Goal: Information Seeking & Learning: Learn about a topic

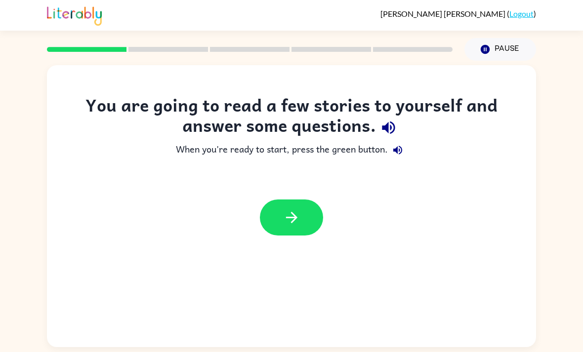
click at [282, 203] on button "button" at bounding box center [291, 218] width 63 height 36
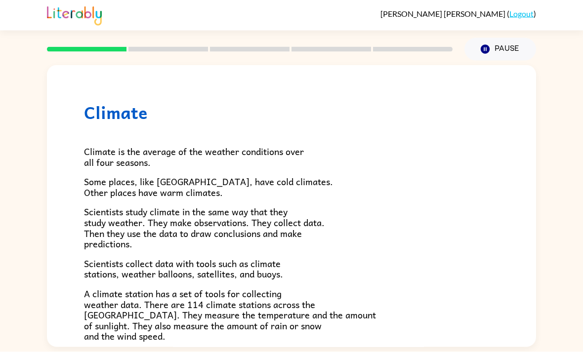
click at [488, 45] on icon "button" at bounding box center [485, 49] width 9 height 9
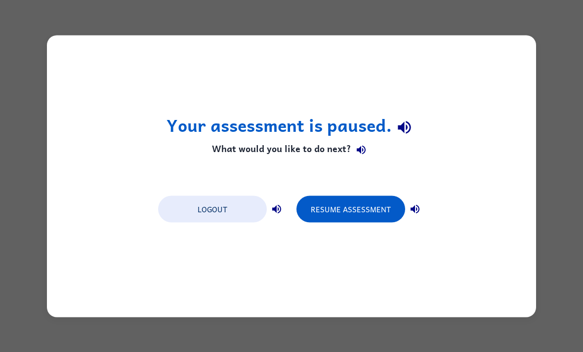
click at [382, 215] on button "Resume Assessment" at bounding box center [351, 209] width 109 height 27
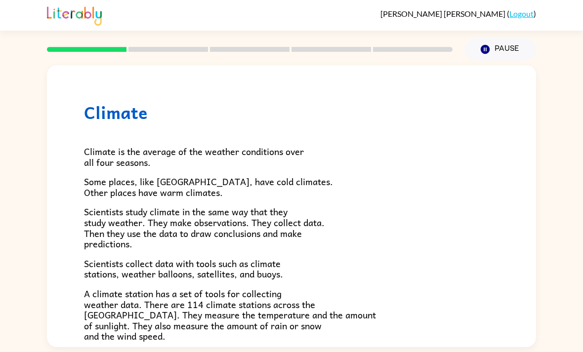
click at [485, 50] on icon "button" at bounding box center [485, 49] width 9 height 9
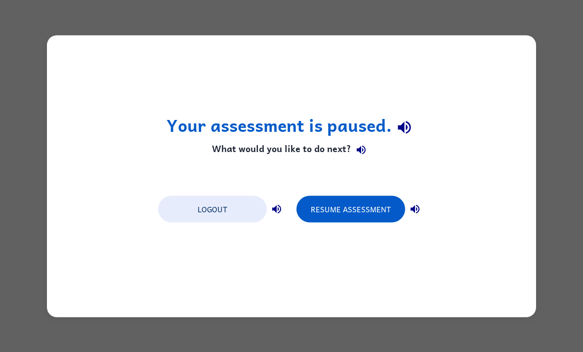
click at [379, 214] on button "Resume Assessment" at bounding box center [351, 209] width 109 height 27
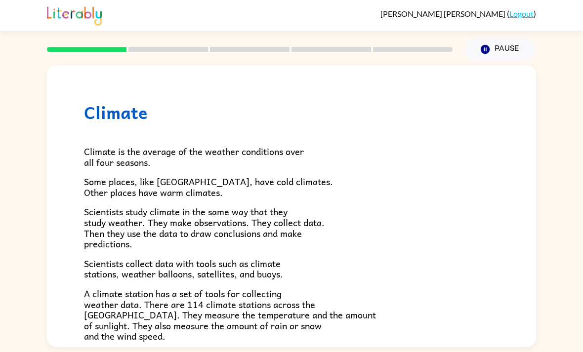
click at [93, 44] on div at bounding box center [250, 49] width 418 height 35
click at [490, 49] on icon "Pause" at bounding box center [485, 49] width 11 height 11
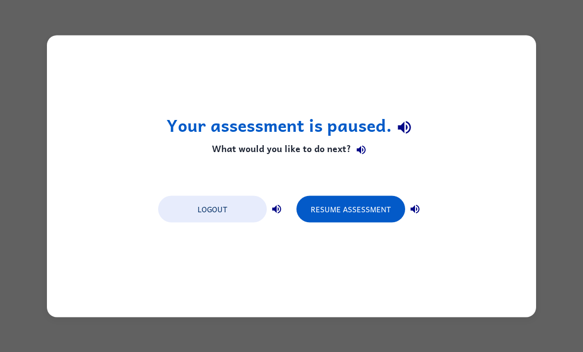
click at [212, 218] on button "Logout" at bounding box center [212, 209] width 109 height 27
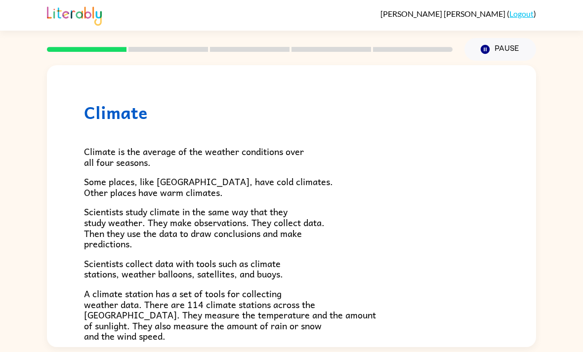
click at [495, 58] on button "Pause Pause" at bounding box center [501, 49] width 72 height 23
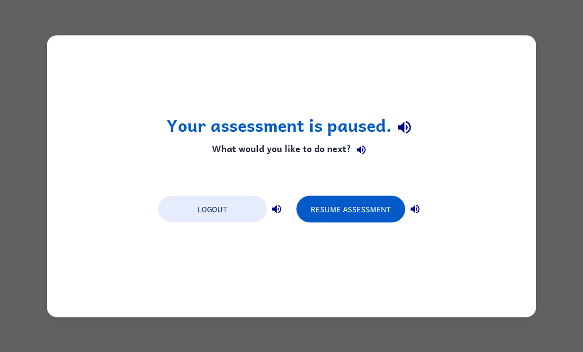
click at [335, 205] on button "Resume Assessment" at bounding box center [351, 209] width 109 height 27
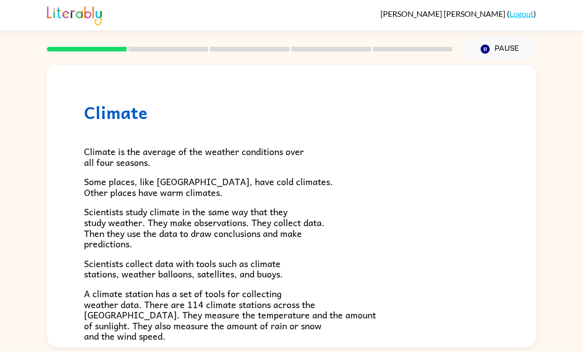
click at [509, 47] on button "Pause Pause" at bounding box center [501, 49] width 72 height 23
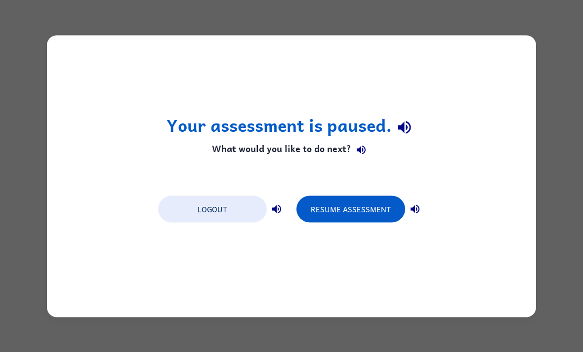
click at [201, 209] on button "Logout" at bounding box center [212, 209] width 109 height 27
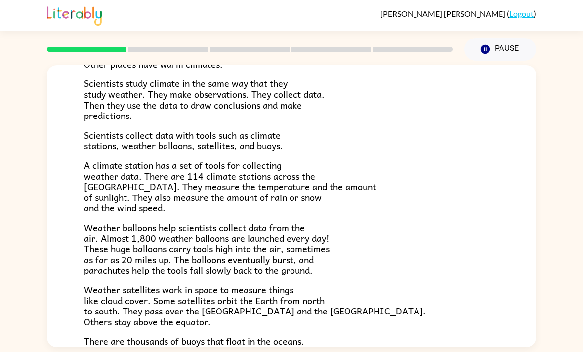
scroll to position [128, 0]
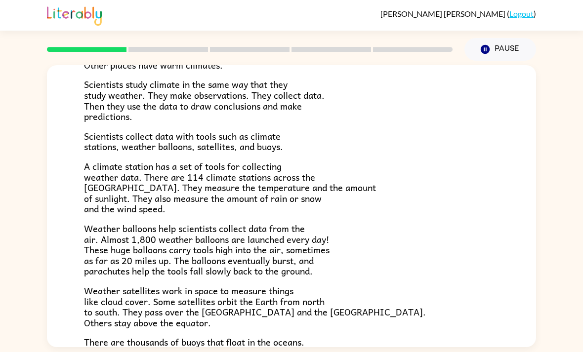
click at [487, 45] on icon "button" at bounding box center [485, 49] width 9 height 9
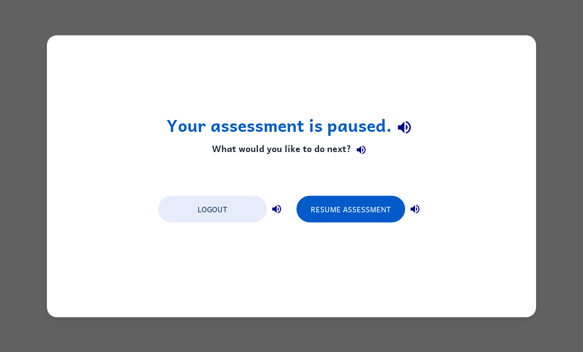
click at [369, 221] on button "Resume Assessment" at bounding box center [351, 209] width 109 height 27
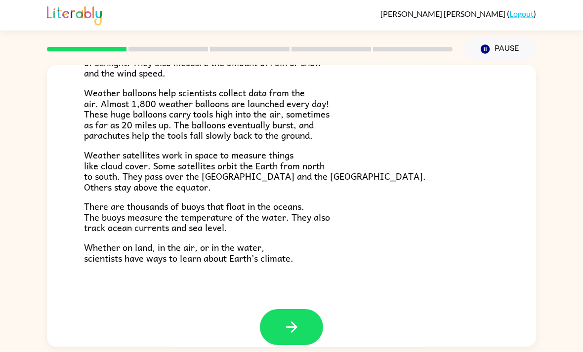
scroll to position [12, 0]
click at [293, 322] on icon "button" at bounding box center [291, 327] width 11 height 11
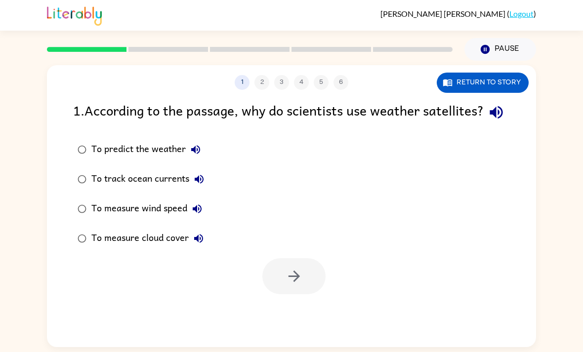
click at [66, 33] on div at bounding box center [250, 49] width 418 height 35
click at [60, 47] on rect at bounding box center [87, 49] width 80 height 5
click at [61, 40] on div at bounding box center [250, 49] width 418 height 35
click at [68, 47] on rect at bounding box center [87, 49] width 80 height 5
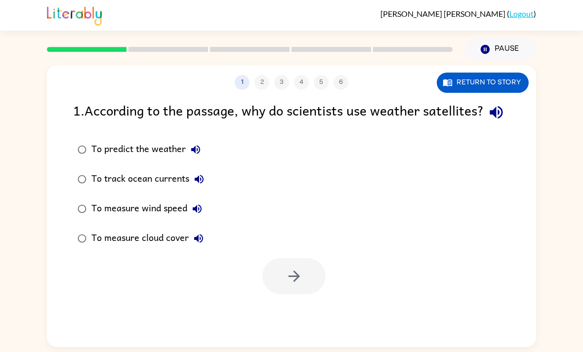
click at [511, 73] on button "Return to story" at bounding box center [483, 83] width 92 height 20
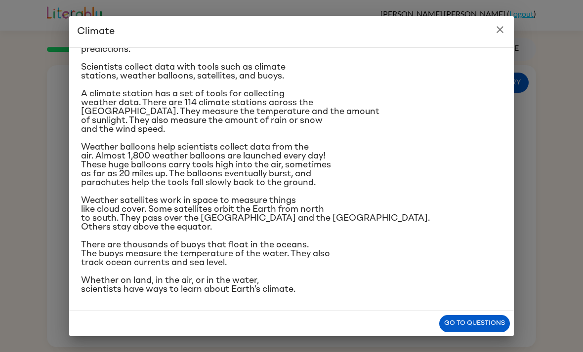
scroll to position [194, 0]
click at [492, 325] on button "Go to questions" at bounding box center [475, 323] width 71 height 17
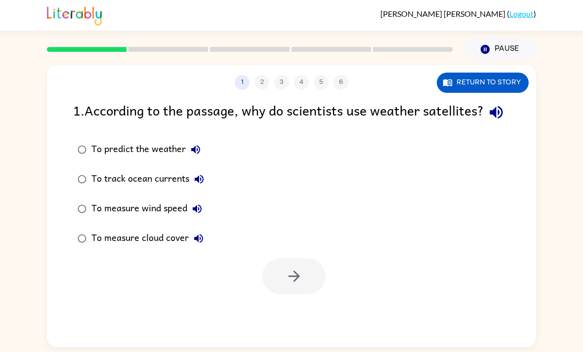
click at [514, 75] on button "Return to story" at bounding box center [483, 83] width 92 height 20
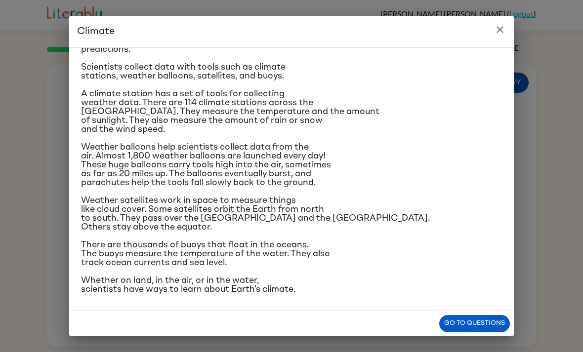
scroll to position [153, 0]
click at [488, 324] on button "Go to questions" at bounding box center [475, 323] width 71 height 17
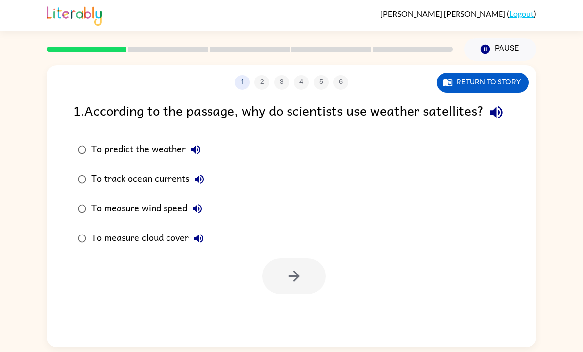
click at [98, 246] on div "To measure cloud cover" at bounding box center [149, 239] width 117 height 20
click at [287, 285] on icon "button" at bounding box center [294, 276] width 17 height 17
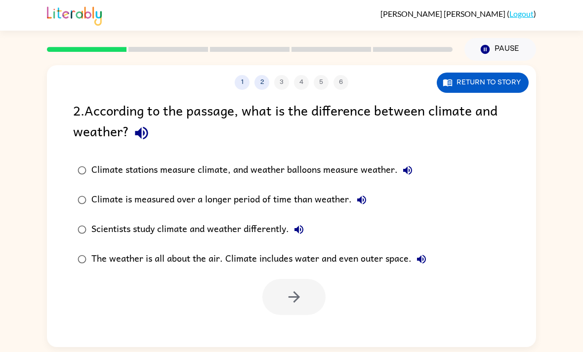
click at [511, 73] on button "Return to story" at bounding box center [483, 83] width 92 height 20
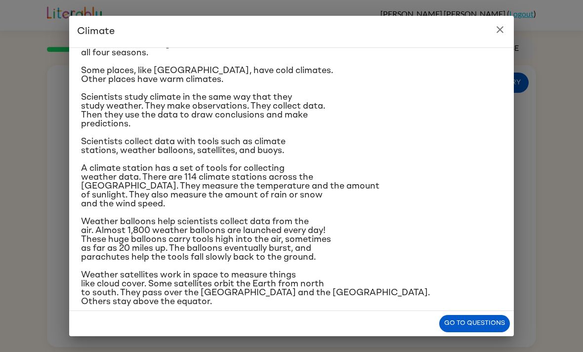
scroll to position [40, 0]
click at [474, 324] on button "Go to questions" at bounding box center [475, 323] width 71 height 17
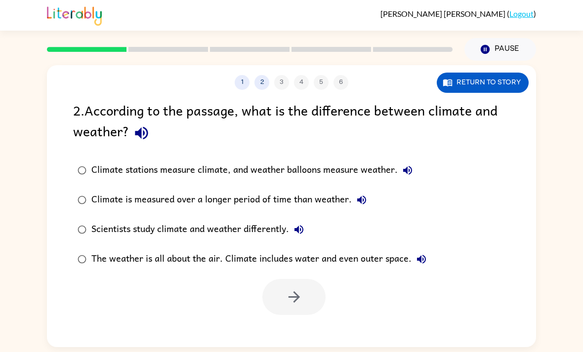
click at [506, 74] on button "Return to story" at bounding box center [483, 83] width 92 height 20
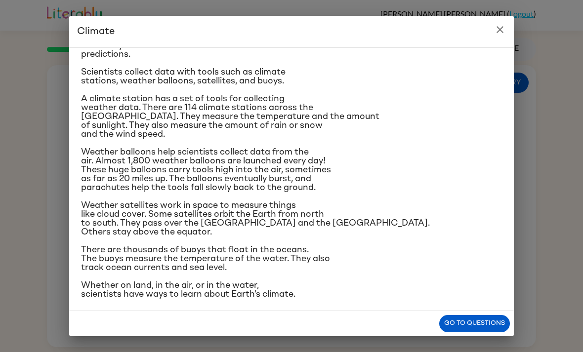
scroll to position [111, 0]
click at [499, 32] on icon "close" at bounding box center [500, 29] width 7 height 7
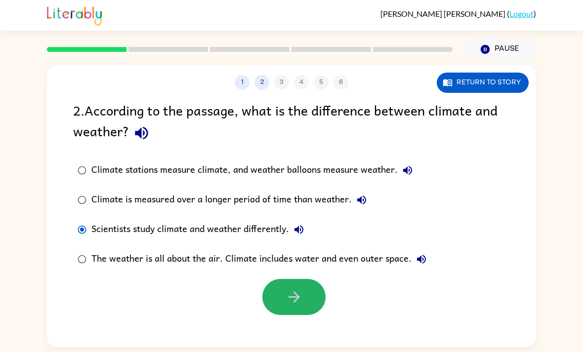
click at [300, 289] on icon "button" at bounding box center [294, 297] width 17 height 17
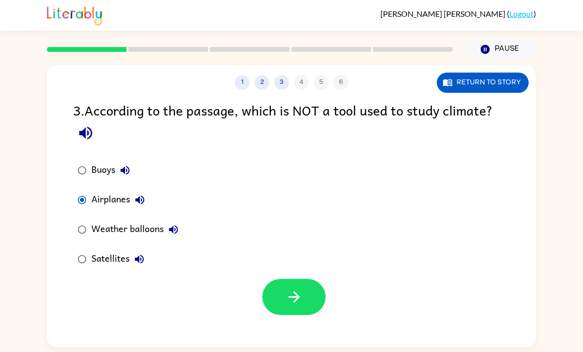
click at [309, 289] on button "button" at bounding box center [294, 297] width 63 height 36
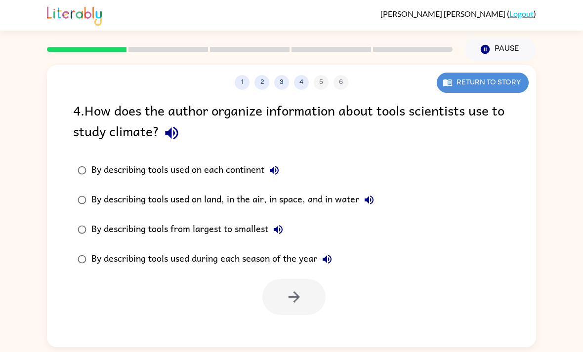
click at [502, 73] on button "Return to story" at bounding box center [483, 83] width 92 height 20
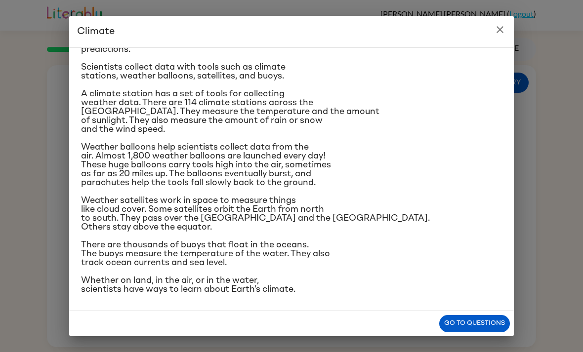
scroll to position [200, 0]
click at [474, 327] on button "Go to questions" at bounding box center [475, 323] width 71 height 17
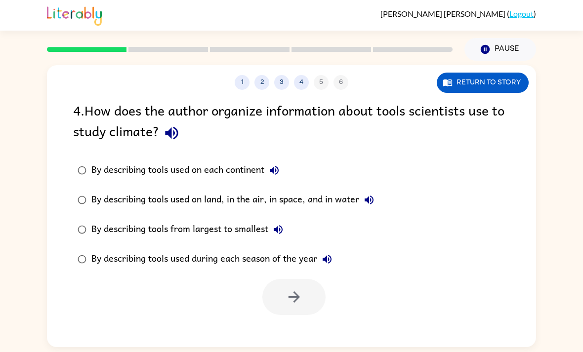
click at [495, 78] on button "Return to story" at bounding box center [483, 83] width 92 height 20
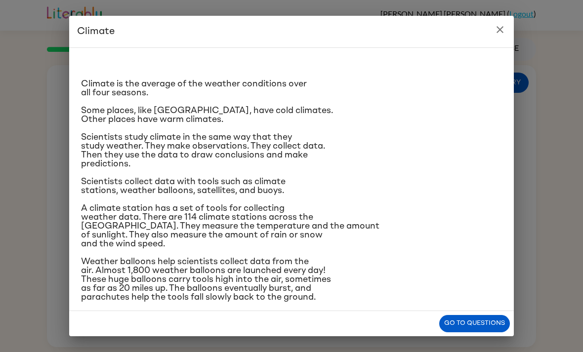
click at [501, 37] on button "close" at bounding box center [500, 30] width 20 height 20
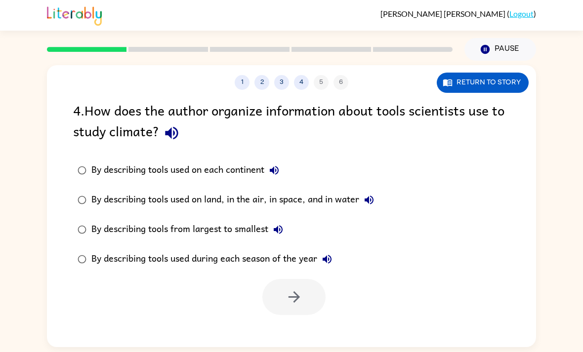
click at [267, 65] on div "1 2 3 4 5 6 Return to story" at bounding box center [291, 77] width 489 height 25
click at [282, 77] on button "3" at bounding box center [281, 82] width 15 height 15
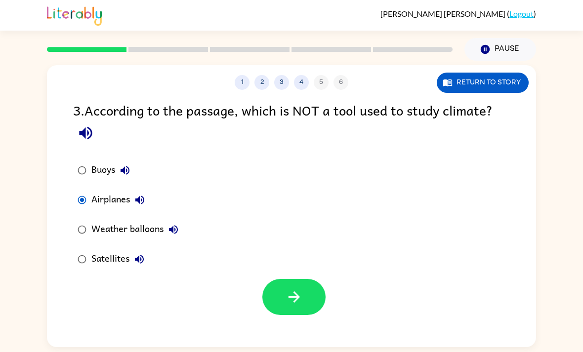
click at [282, 76] on button "3" at bounding box center [281, 82] width 15 height 15
click at [284, 75] on button "3" at bounding box center [281, 82] width 15 height 15
click at [263, 75] on button "2" at bounding box center [262, 82] width 15 height 15
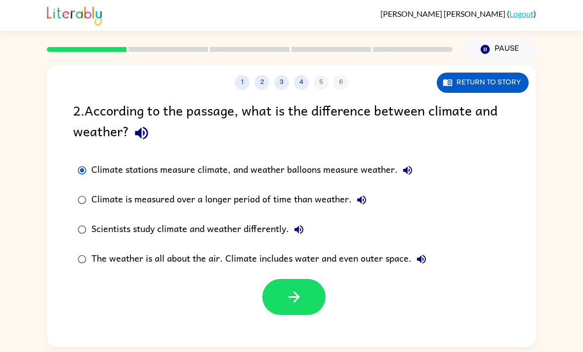
click at [276, 75] on button "3" at bounding box center [281, 82] width 15 height 15
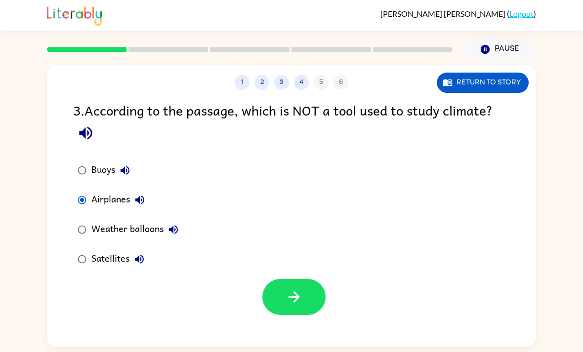
click at [297, 75] on button "4" at bounding box center [301, 82] width 15 height 15
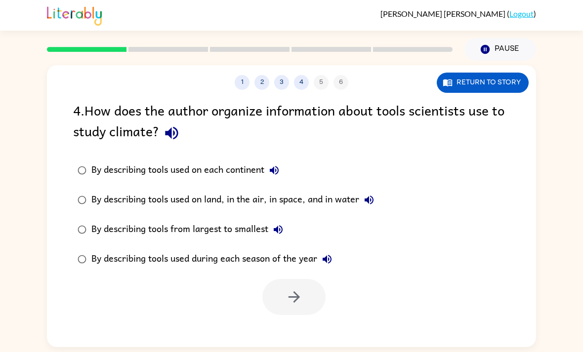
click at [502, 73] on button "Return to story" at bounding box center [483, 83] width 92 height 20
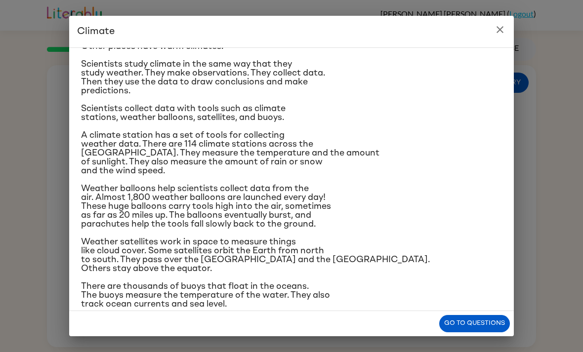
scroll to position [76, 0]
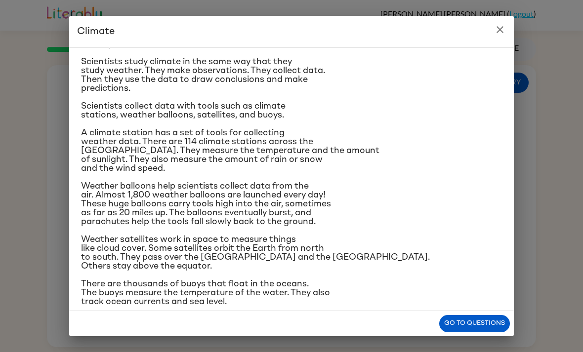
click at [502, 24] on icon "close" at bounding box center [500, 30] width 12 height 12
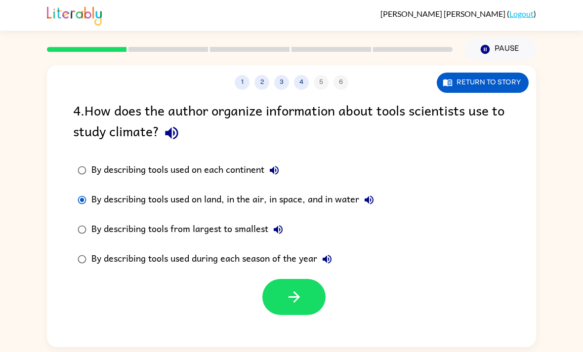
click at [303, 289] on icon "button" at bounding box center [294, 297] width 17 height 17
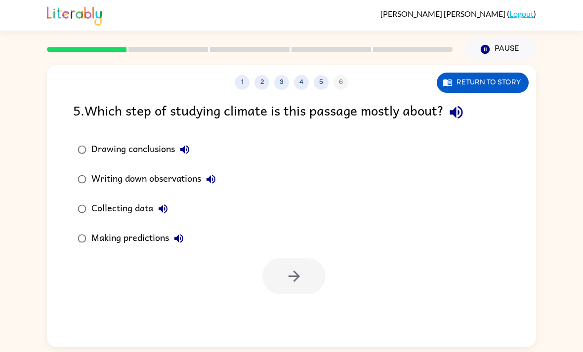
click at [503, 79] on button "Return to story" at bounding box center [483, 83] width 92 height 20
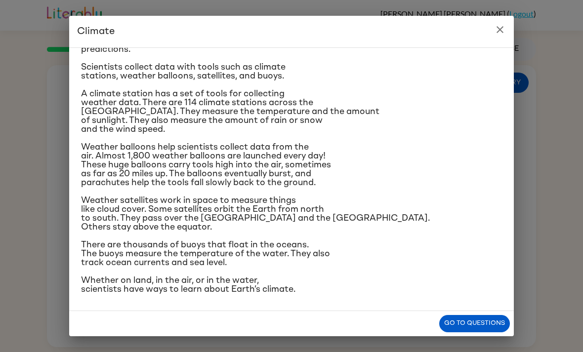
scroll to position [0, 0]
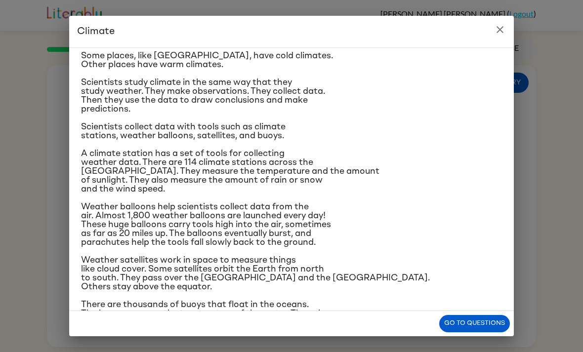
click at [500, 39] on button "close" at bounding box center [500, 30] width 20 height 20
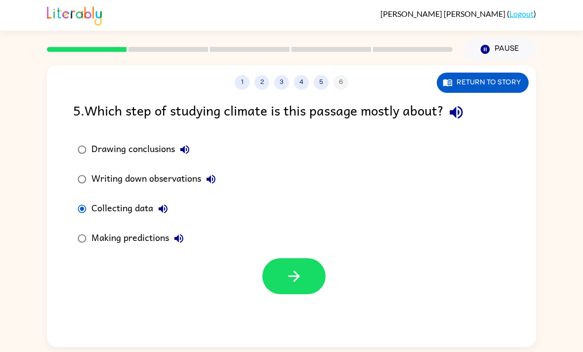
click at [301, 268] on icon "button" at bounding box center [294, 276] width 17 height 17
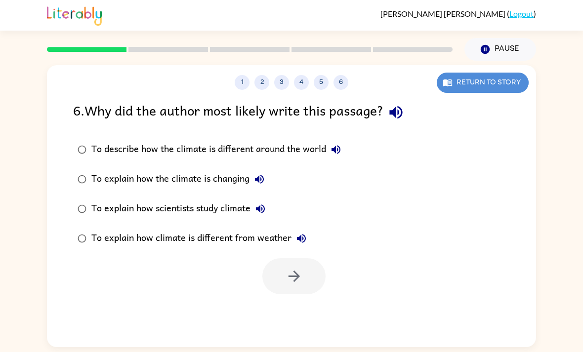
click at [498, 74] on button "Return to story" at bounding box center [483, 83] width 92 height 20
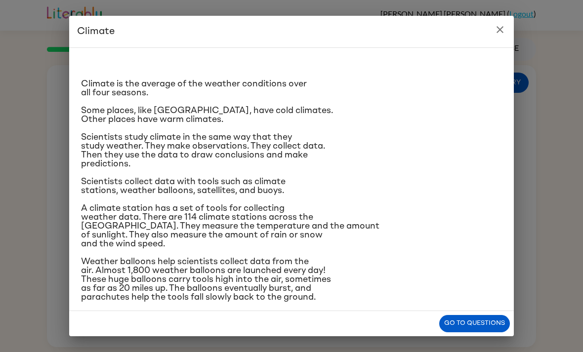
click at [490, 41] on h2 "Climate" at bounding box center [291, 32] width 445 height 32
click at [493, 36] on button "close" at bounding box center [500, 30] width 20 height 20
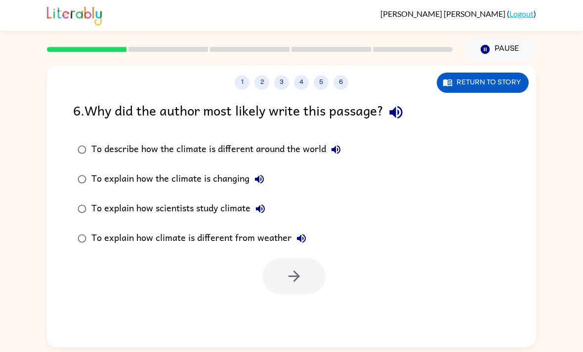
click at [511, 73] on button "Return to story" at bounding box center [483, 83] width 92 height 20
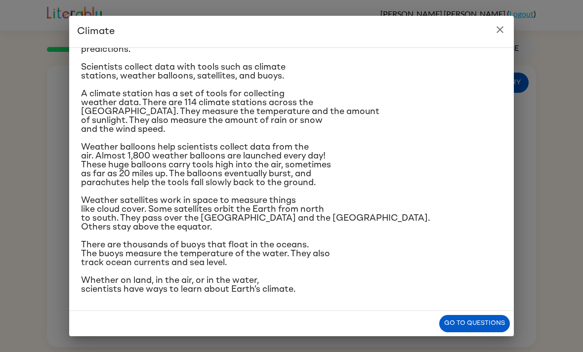
scroll to position [139, 0]
click at [502, 36] on button "close" at bounding box center [500, 30] width 20 height 20
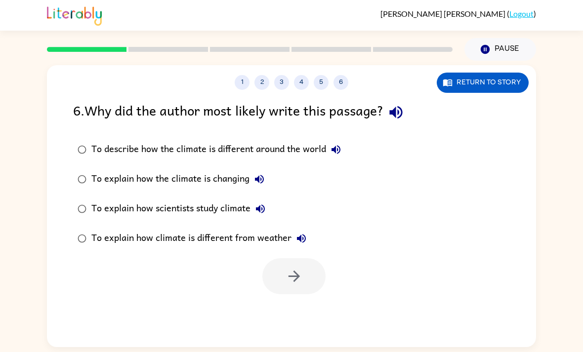
click at [507, 75] on button "Return to story" at bounding box center [483, 83] width 92 height 20
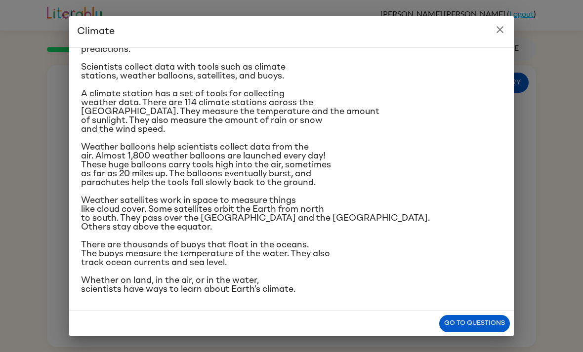
scroll to position [159, 0]
click at [489, 63] on p "Scientists collect data with tools such as climate stations, weather balloons, …" at bounding box center [291, 72] width 421 height 18
click at [501, 39] on button "close" at bounding box center [500, 30] width 20 height 20
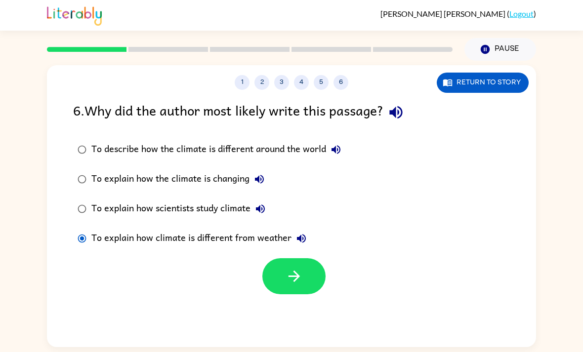
click at [289, 259] on button "button" at bounding box center [294, 277] width 63 height 36
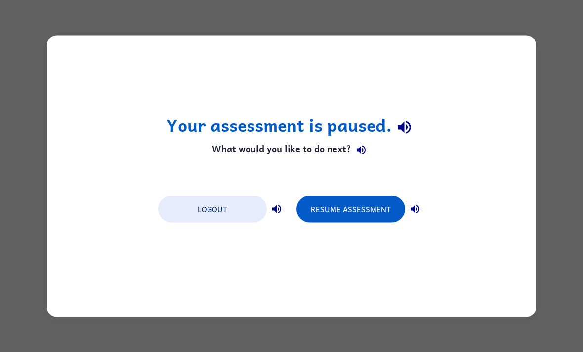
scroll to position [0, 0]
click at [198, 205] on button "Logout" at bounding box center [212, 209] width 109 height 27
